Goal: Complete application form

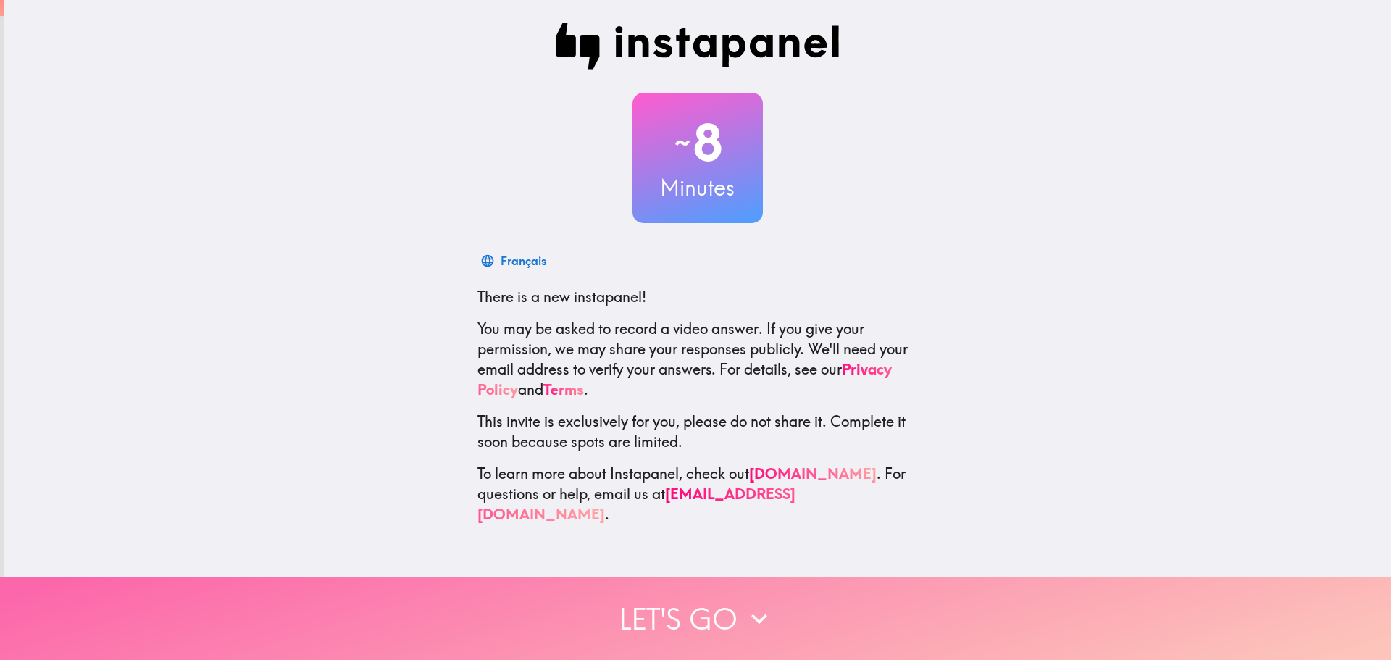
click at [743, 603] on icon "button" at bounding box center [759, 619] width 32 height 32
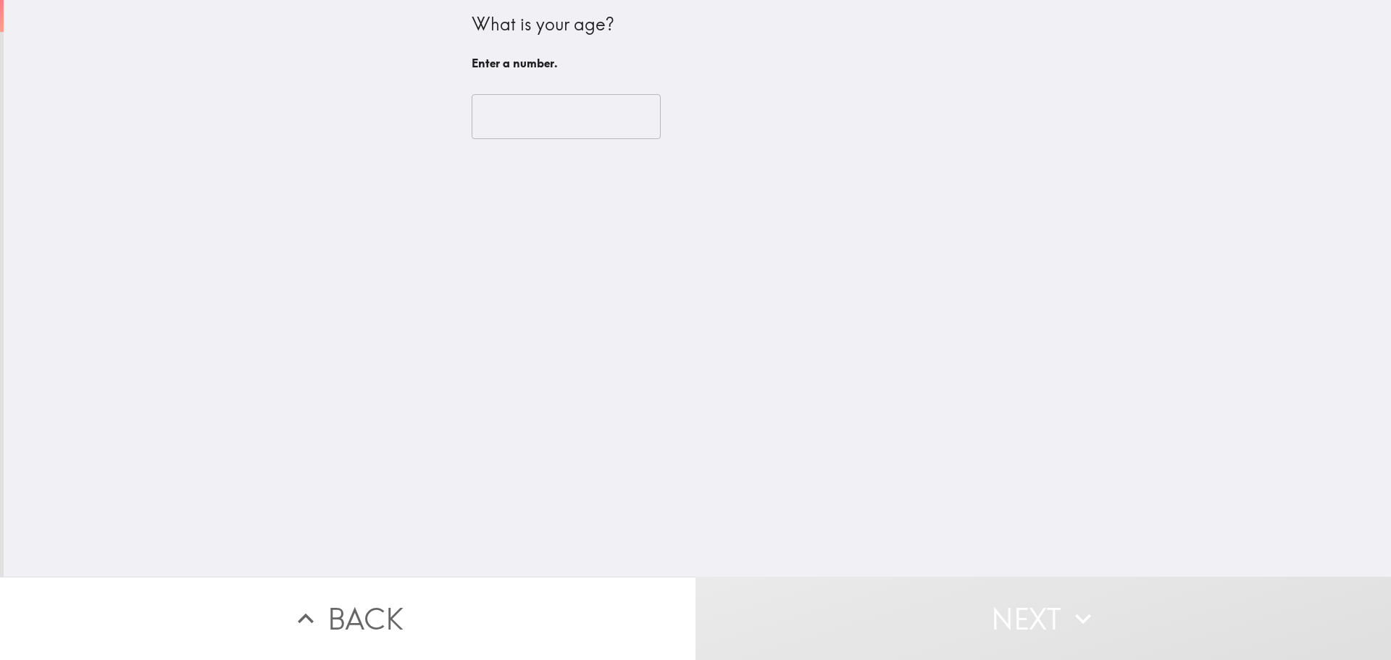
click at [546, 123] on input "number" at bounding box center [566, 116] width 189 height 45
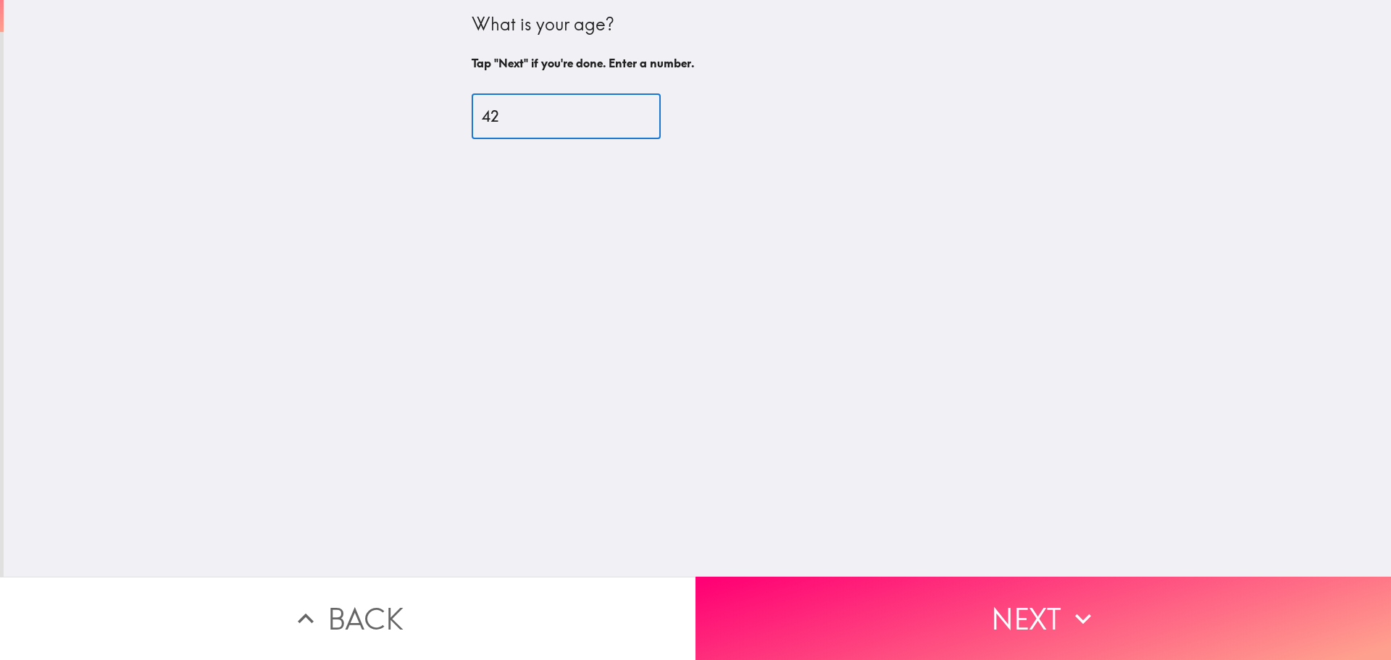
type input "42"
click at [1048, 553] on div "What is your age? Tap "Next" if you're done. Enter a number. 42 ​" at bounding box center [698, 288] width 1388 height 577
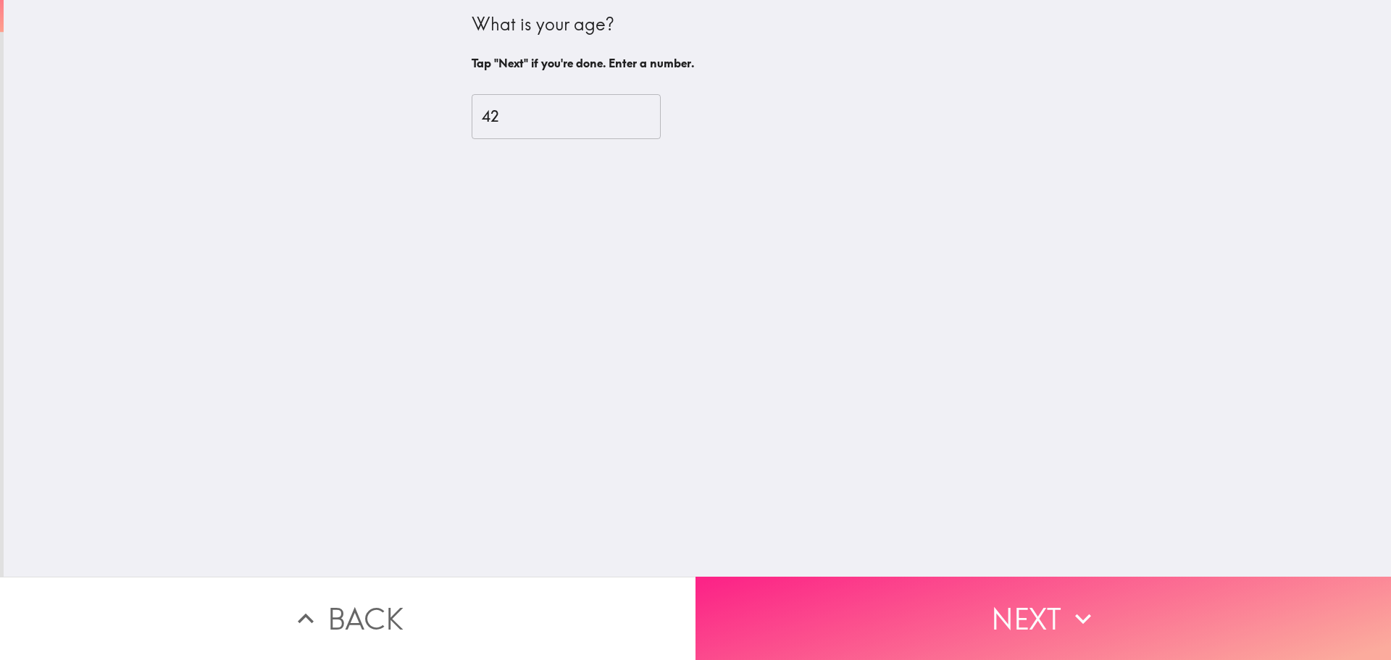
click at [1037, 591] on button "Next" at bounding box center [1044, 618] width 696 height 83
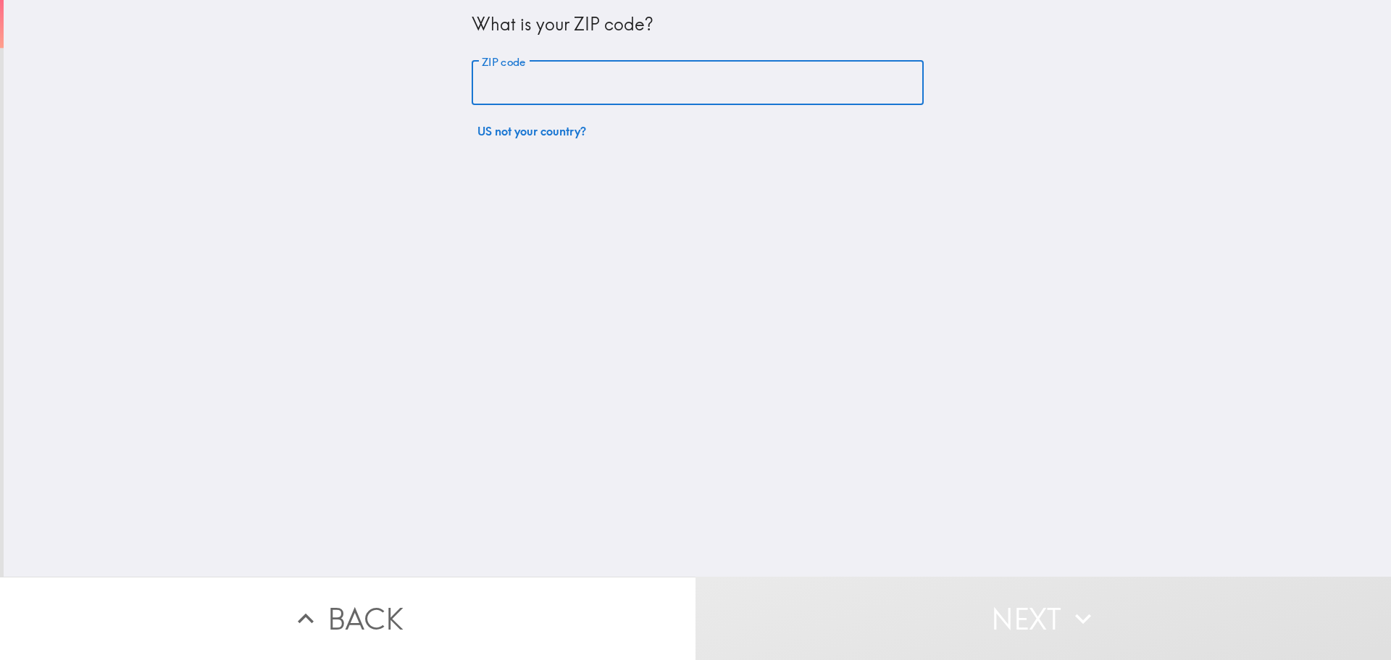
click at [548, 75] on input "ZIP code" at bounding box center [698, 83] width 452 height 45
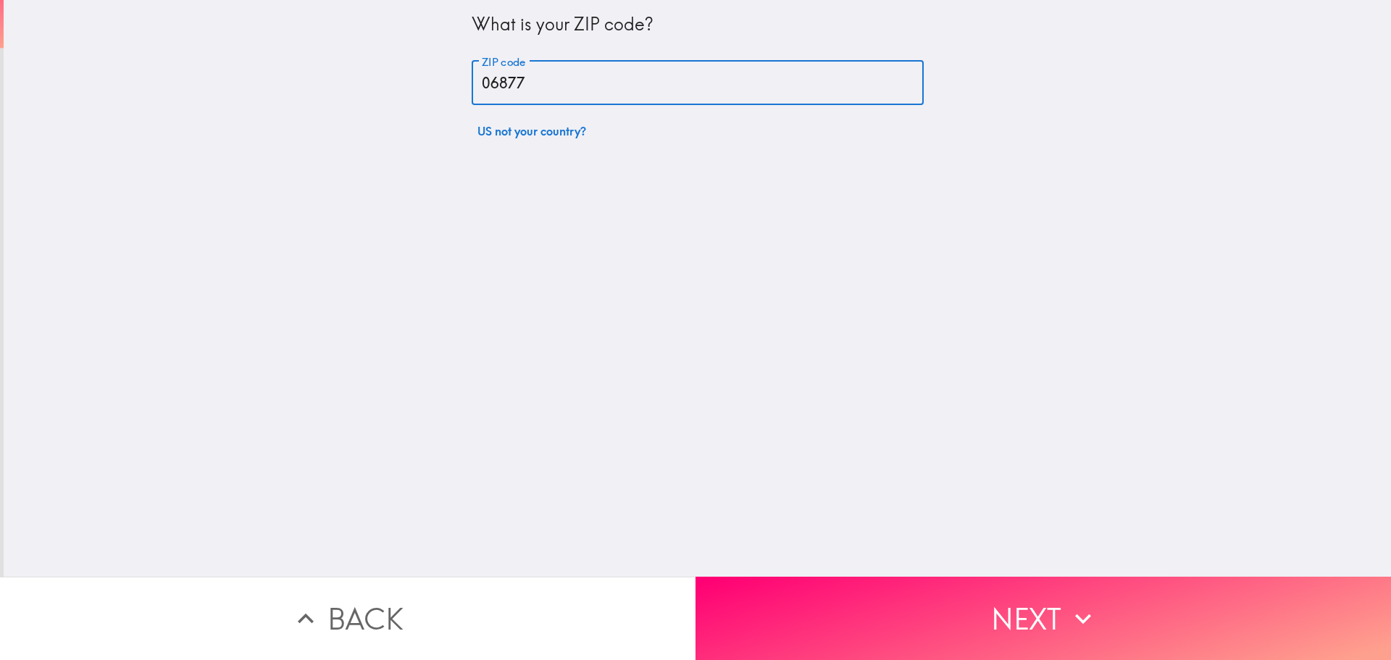
type input "06877"
click at [793, 278] on div "What is your ZIP code? ZIP code 06877 ZIP code US not your country?" at bounding box center [698, 288] width 1388 height 577
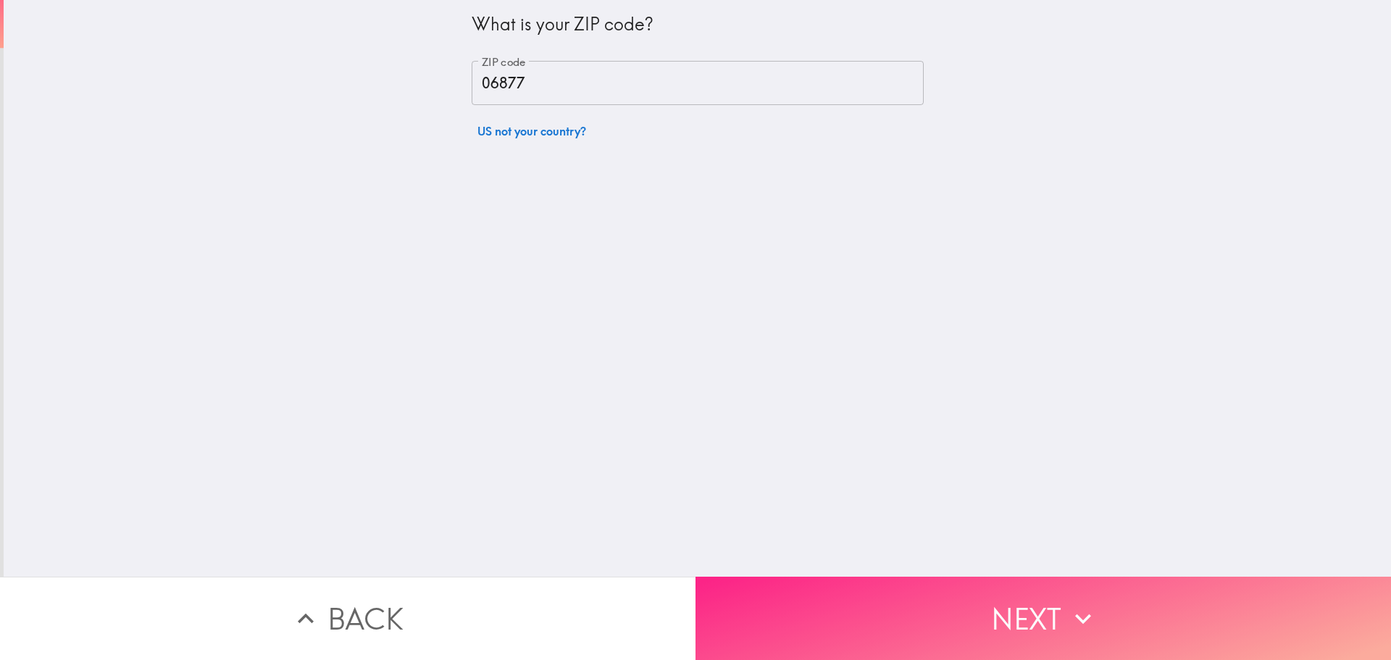
click at [1027, 599] on button "Next" at bounding box center [1044, 618] width 696 height 83
